Goal: Task Accomplishment & Management: Use online tool/utility

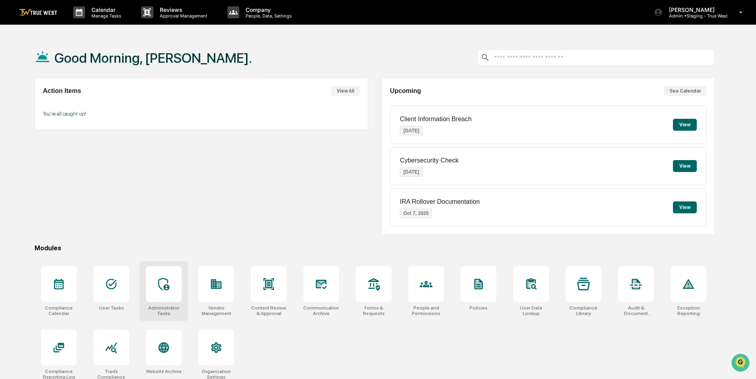
click at [164, 290] on icon at bounding box center [163, 284] width 13 height 13
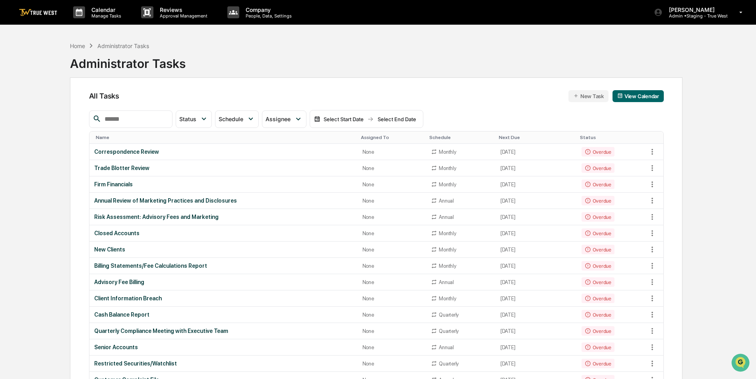
click at [151, 122] on input "text" at bounding box center [135, 119] width 68 height 10
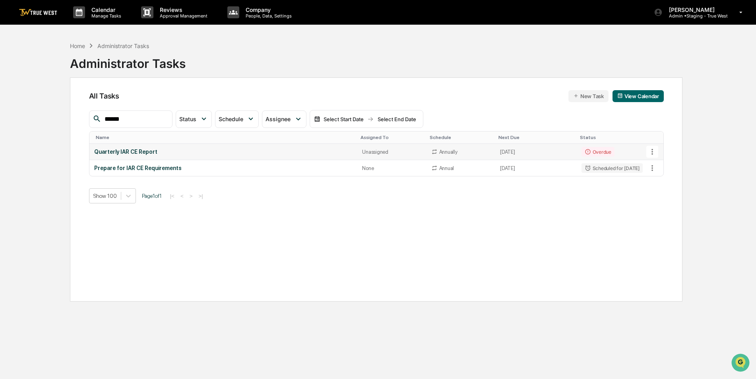
type input "******"
click at [132, 151] on div "Quarterly IAR CE Report" at bounding box center [223, 152] width 259 height 6
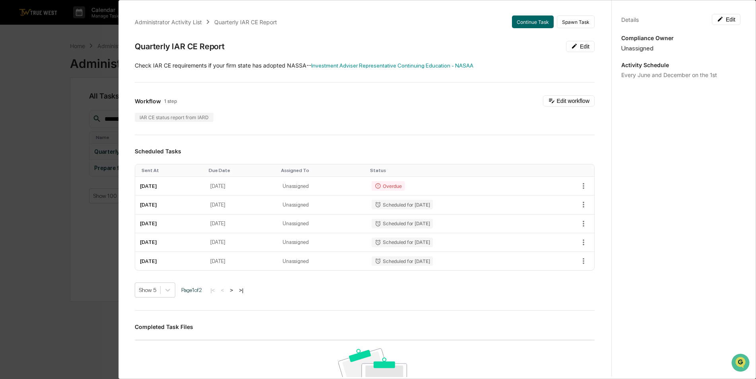
click at [29, 215] on div "Administrator Activity List Quarterly IAR CE Report Continue Task Spawn Task Qu…" at bounding box center [378, 189] width 756 height 379
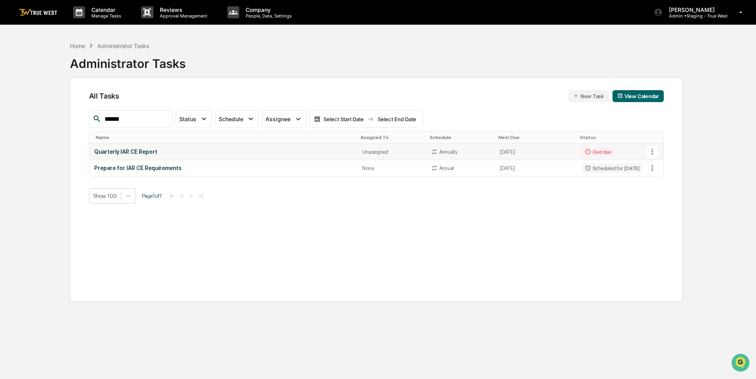
click at [651, 153] on icon at bounding box center [652, 151] width 9 height 9
click at [697, 195] on li "Sync to Child Organizations" at bounding box center [692, 195] width 85 height 15
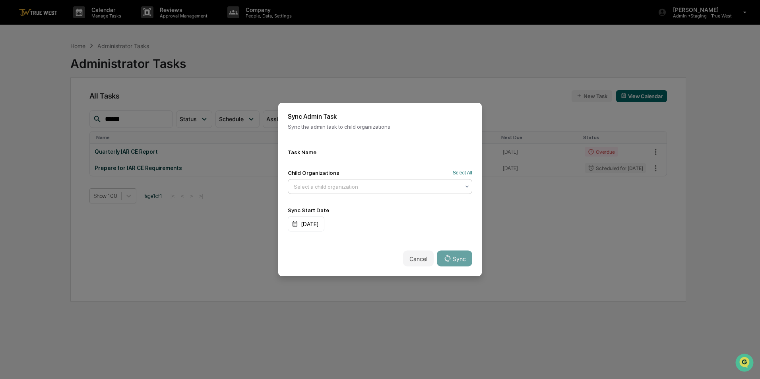
click at [400, 186] on div at bounding box center [377, 187] width 166 height 8
click at [460, 172] on button "Select All" at bounding box center [462, 173] width 19 height 6
click at [456, 260] on button "Sync" at bounding box center [454, 259] width 35 height 16
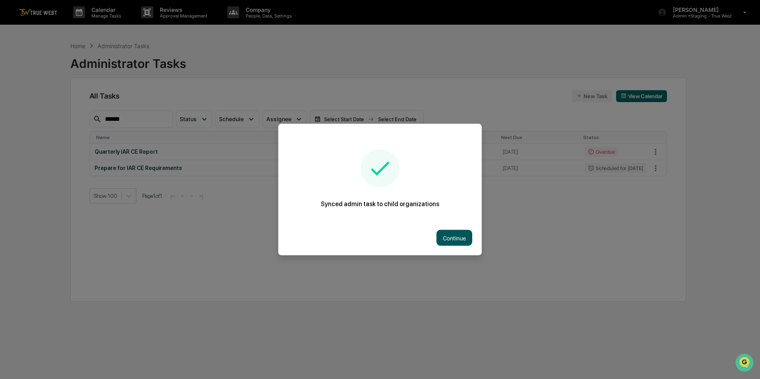
click at [451, 239] on button "Continue" at bounding box center [454, 238] width 36 height 16
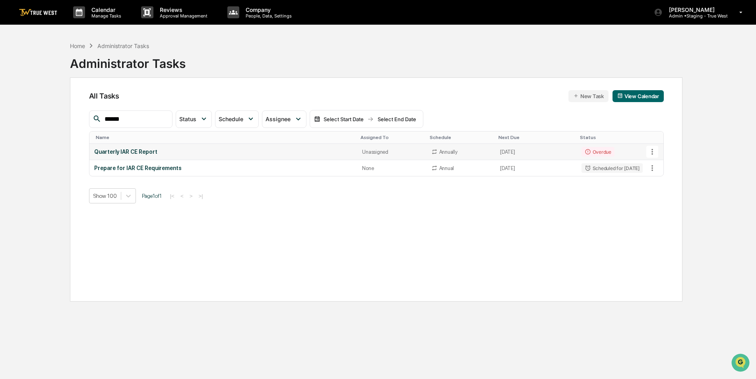
click at [650, 150] on icon at bounding box center [652, 151] width 9 height 9
click at [387, 268] on div at bounding box center [380, 189] width 760 height 379
click at [125, 148] on td "Quarterly IAR CE Report" at bounding box center [223, 152] width 268 height 16
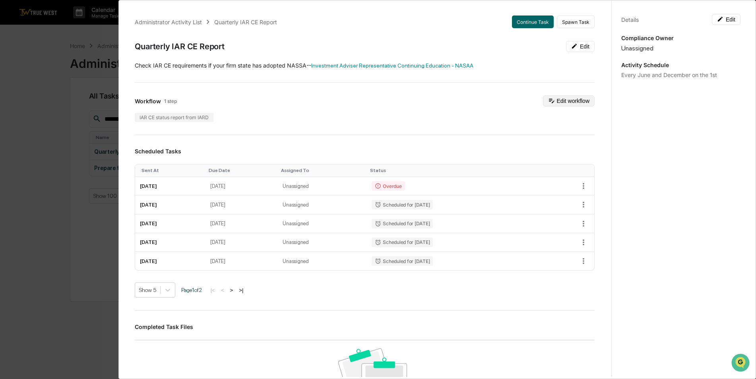
click at [560, 97] on button "Edit workflow" at bounding box center [569, 100] width 52 height 11
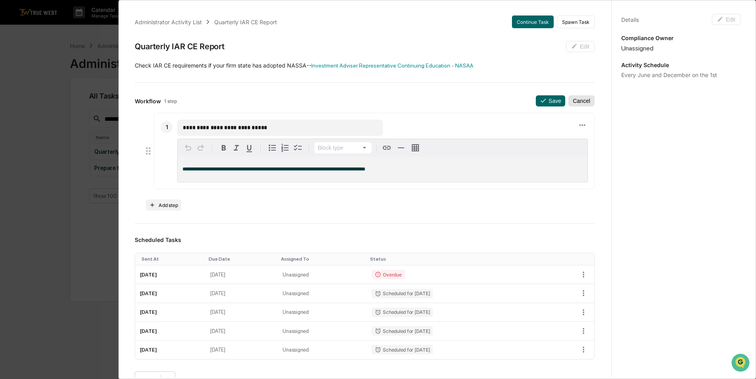
click at [581, 103] on button "Cancel" at bounding box center [581, 100] width 26 height 11
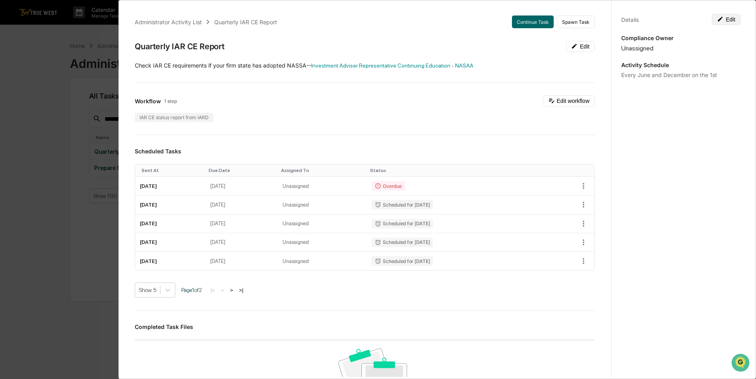
click at [728, 16] on button "Edit" at bounding box center [726, 19] width 29 height 11
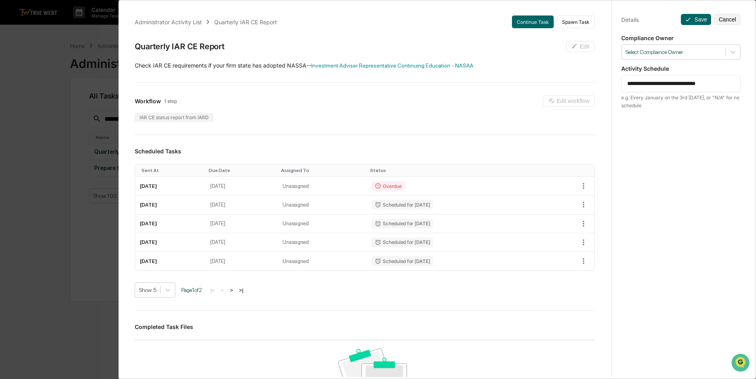
click at [729, 83] on textarea "**********" at bounding box center [680, 83] width 107 height 8
drag, startPoint x: 727, startPoint y: 84, endPoint x: 603, endPoint y: 82, distance: 123.6
click at [603, 82] on div "**********" at bounding box center [437, 187] width 626 height 379
type textarea "*"
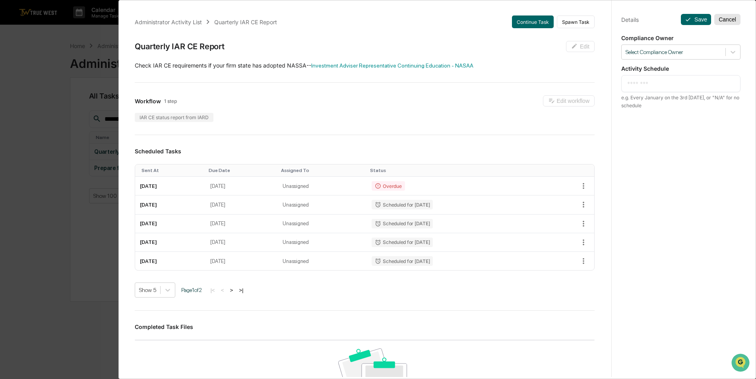
click at [732, 19] on button "Cancel" at bounding box center [727, 19] width 26 height 11
click at [58, 151] on div "Administrator Activity List Quarterly IAR CE Report Continue Task Spawn Task Qu…" at bounding box center [378, 189] width 756 height 379
